Goal: Task Accomplishment & Management: Manage account settings

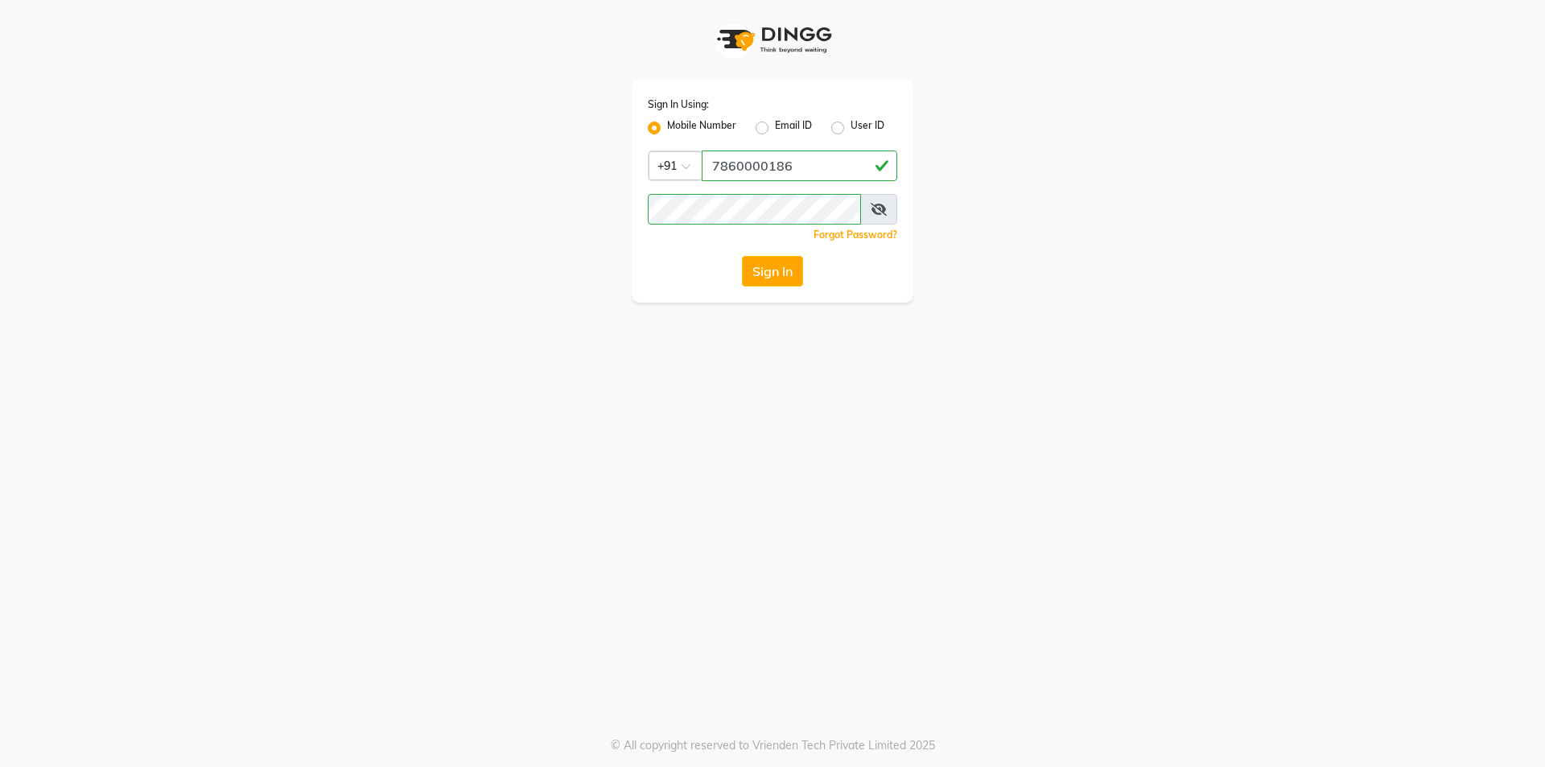
click at [884, 212] on icon at bounding box center [879, 209] width 16 height 13
click at [830, 163] on input "7860000186" at bounding box center [800, 165] width 196 height 31
type input "7860000795"
click at [787, 271] on button "Sign In" at bounding box center [772, 271] width 61 height 31
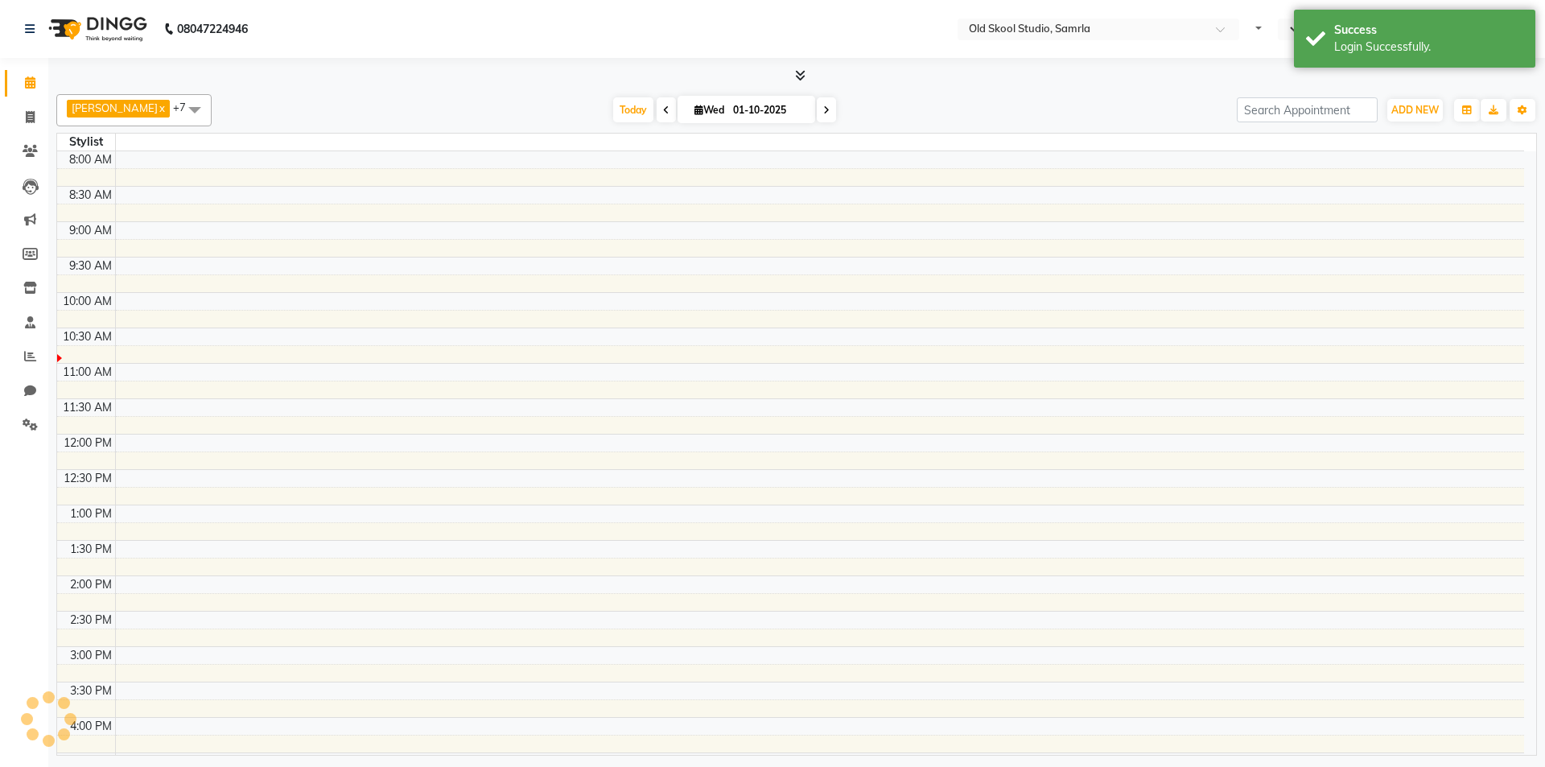
select select "en"
